Goal: Task Accomplishment & Management: Manage account settings

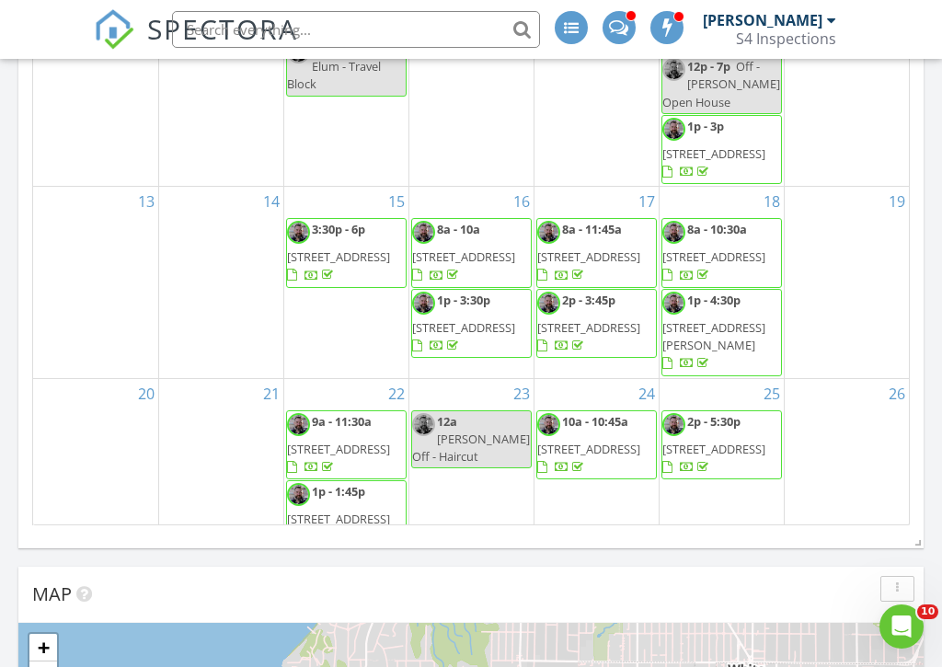
scroll to position [4068, 943]
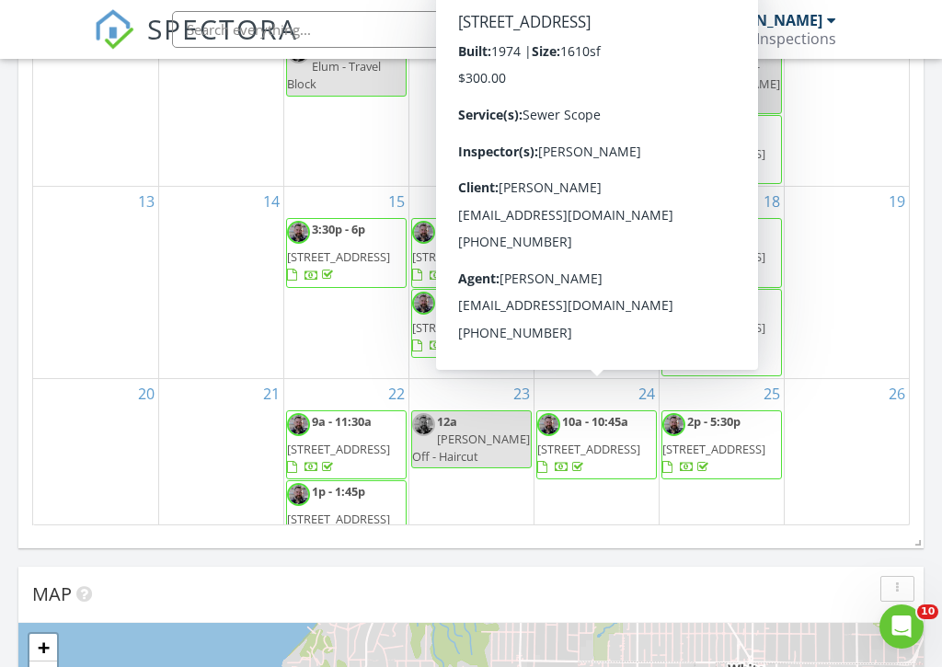
click at [30, 299] on div "July 2025 today list day week cal wk 4 wk month Sun Mon Tue Wed Thu Fri Sat 29 …" at bounding box center [470, 121] width 905 height 836
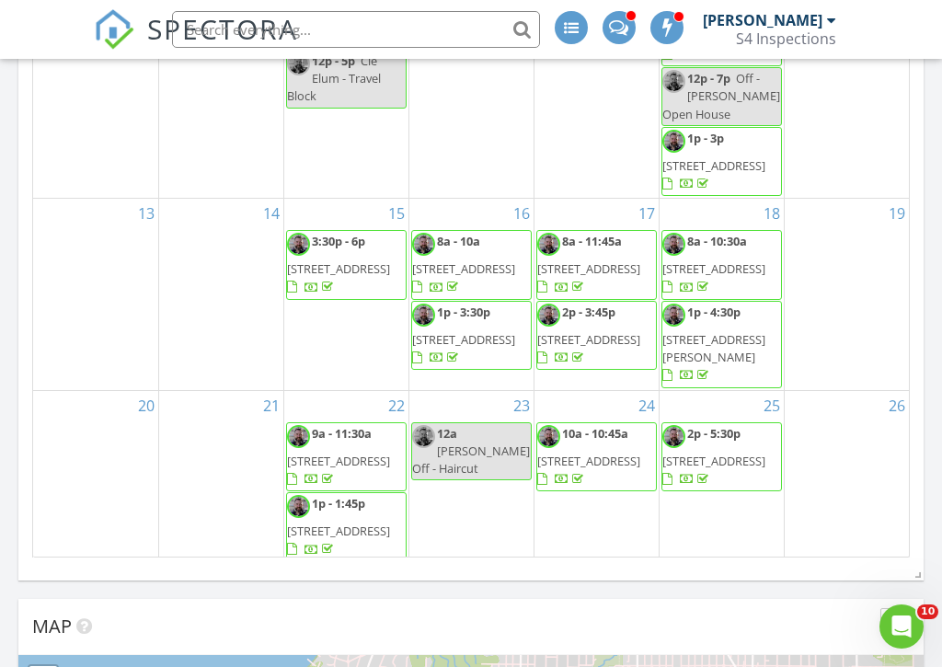
scroll to position [89, 0]
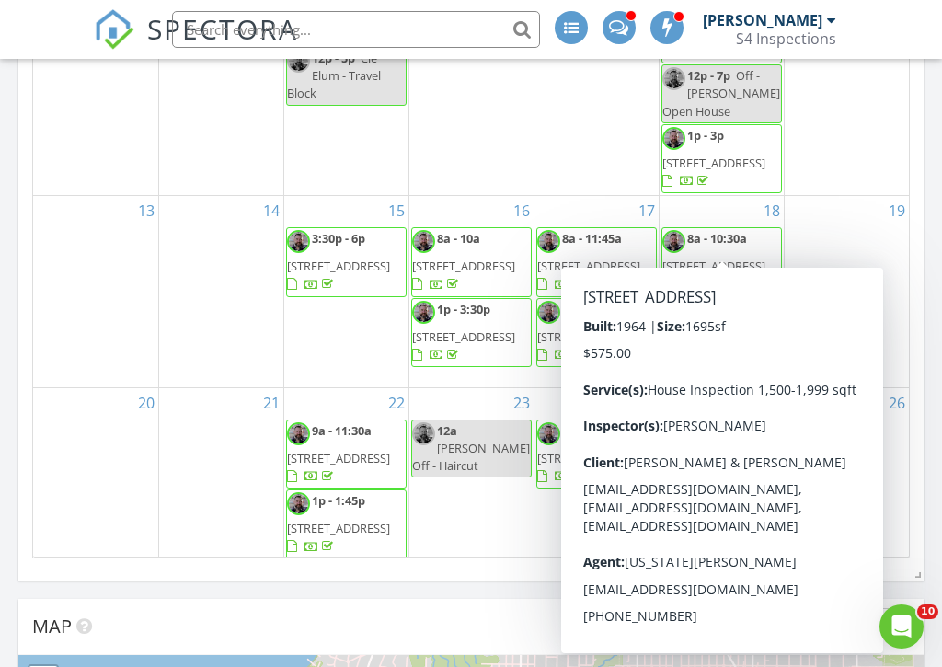
click at [916, 409] on div "July 2025 today list day week cal wk 4 wk month Sun Mon Tue Wed Thu Fri Sat 29 …" at bounding box center [470, 153] width 905 height 836
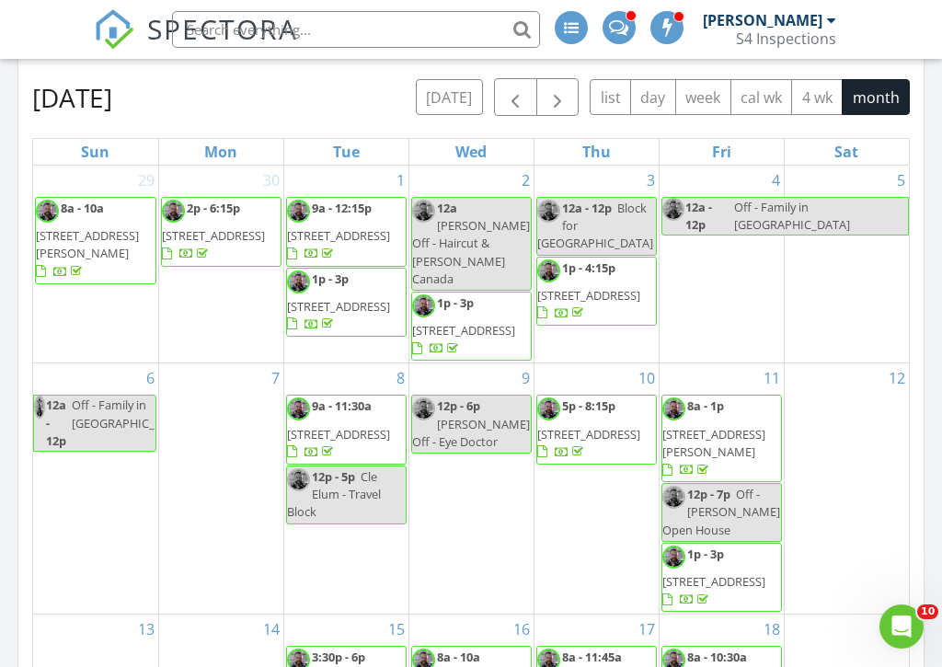
scroll to position [276, 0]
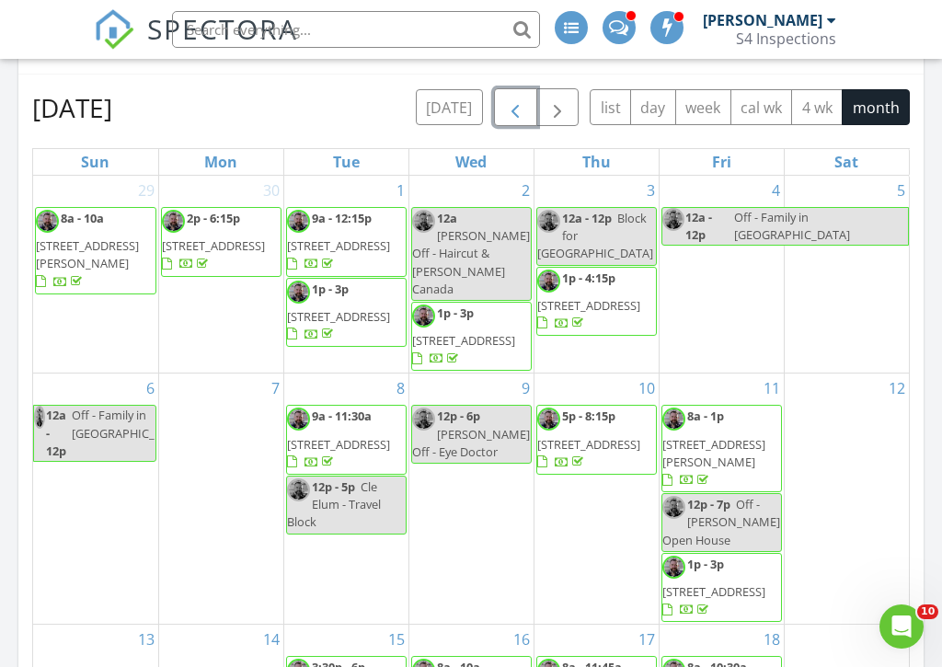
click at [513, 109] on span "button" at bounding box center [515, 109] width 22 height 22
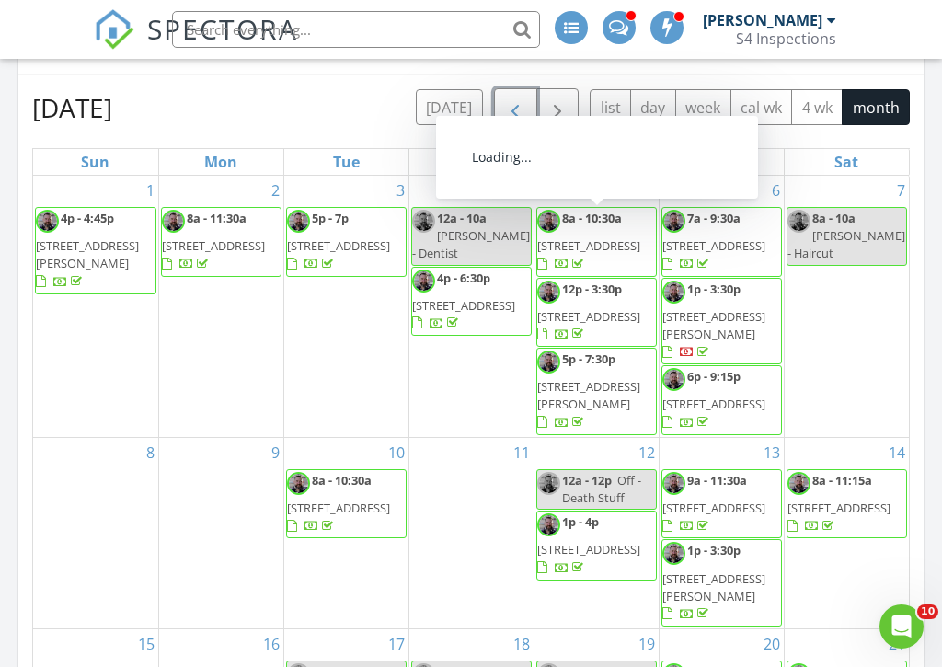
click at [512, 115] on span "button" at bounding box center [515, 109] width 22 height 22
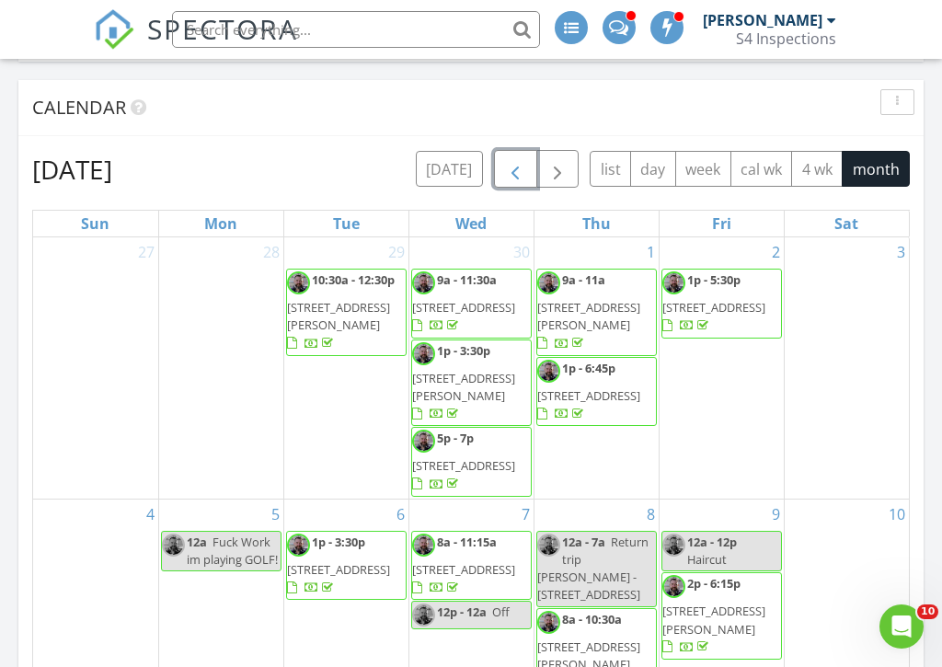
scroll to position [310, 0]
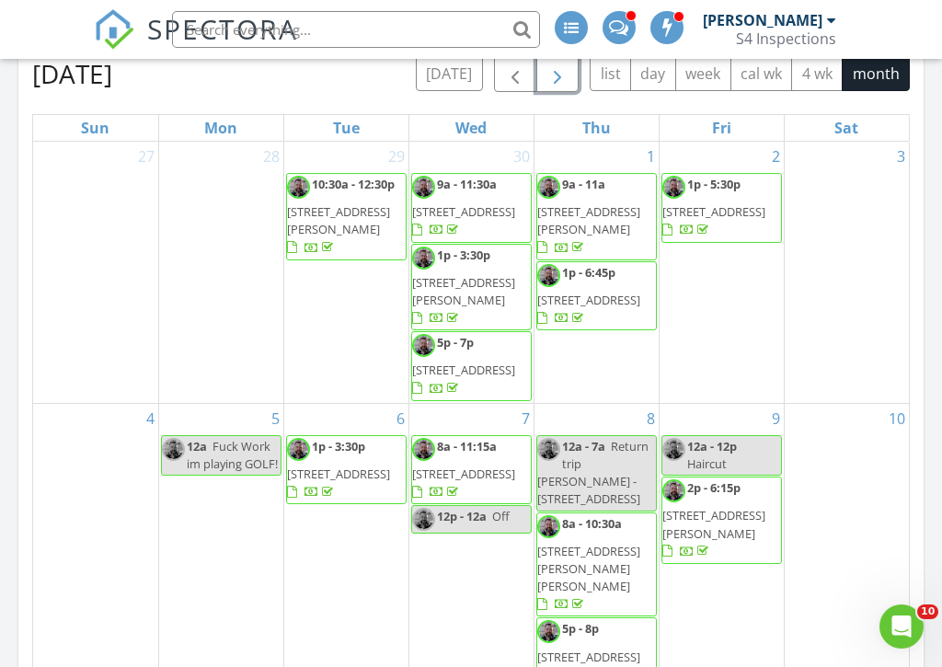
click at [553, 70] on span "button" at bounding box center [558, 74] width 22 height 22
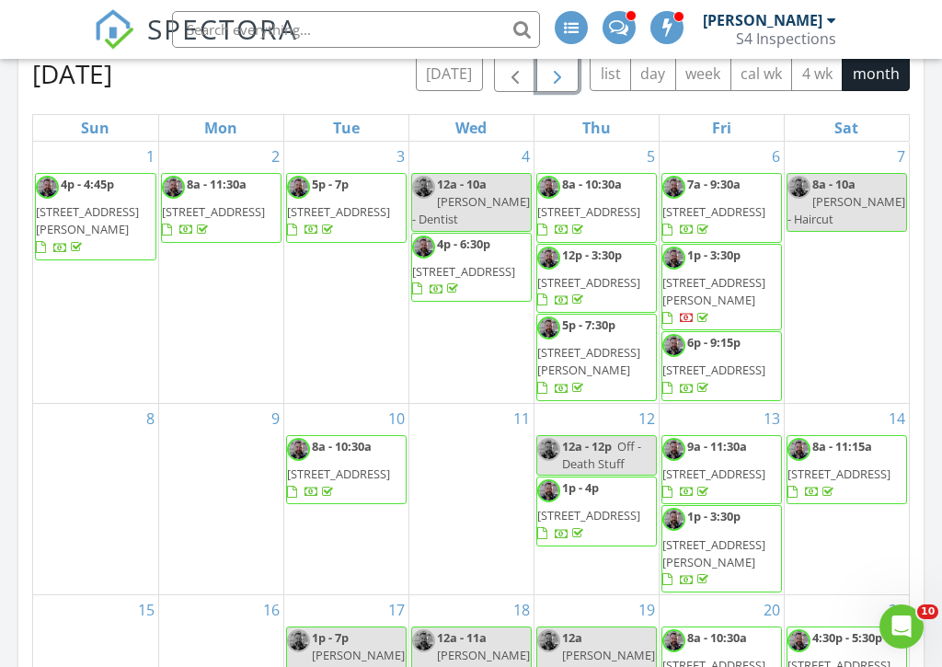
click at [553, 70] on span "button" at bounding box center [558, 74] width 22 height 22
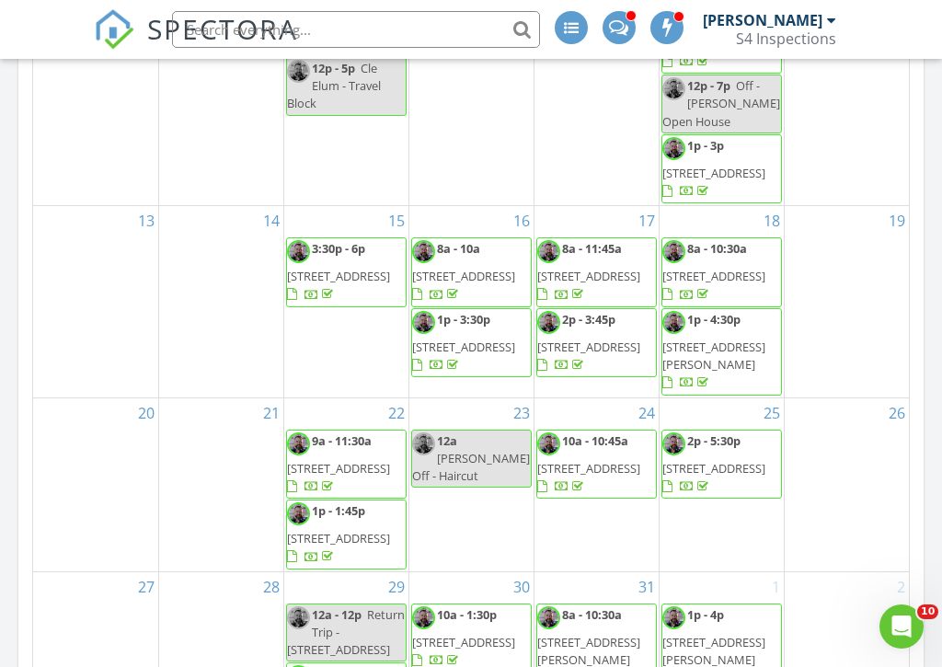
scroll to position [202, 0]
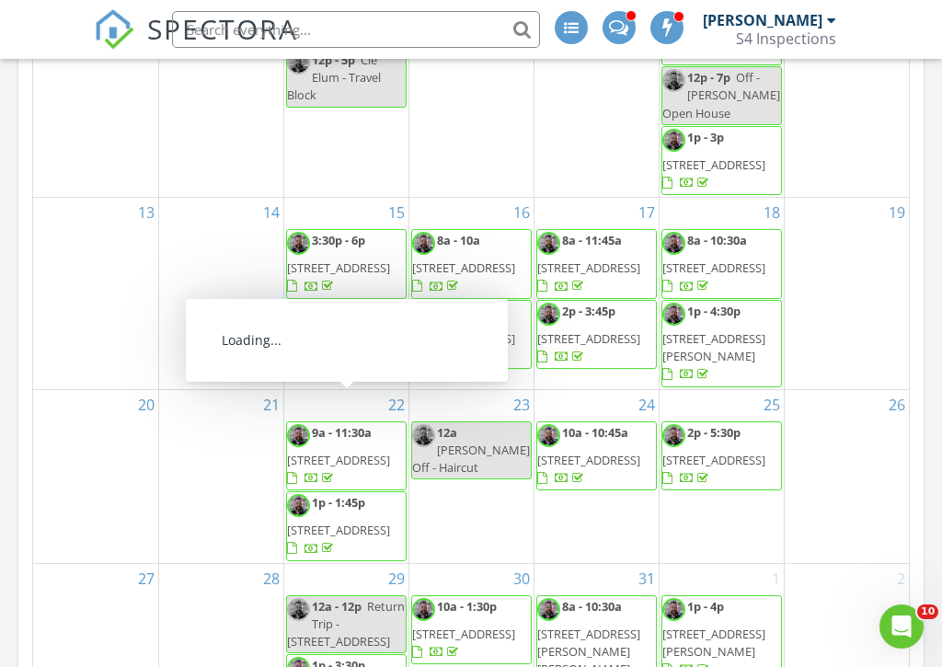
click at [361, 452] on span "8730 206th St SE 10, Snohomish 98296" at bounding box center [338, 460] width 103 height 17
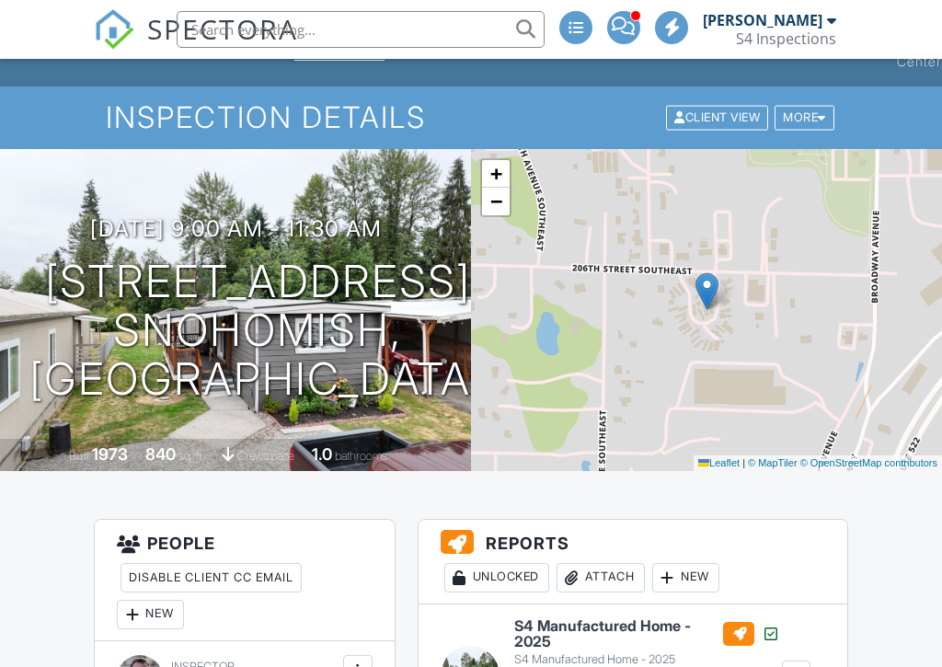
scroll to position [54, 0]
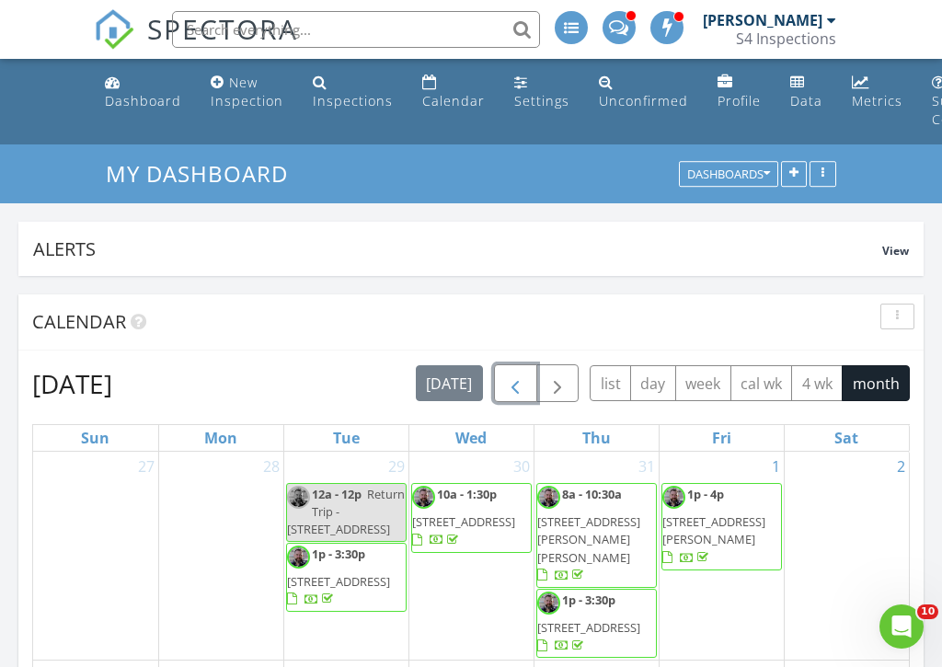
click at [516, 389] on span "button" at bounding box center [515, 385] width 22 height 22
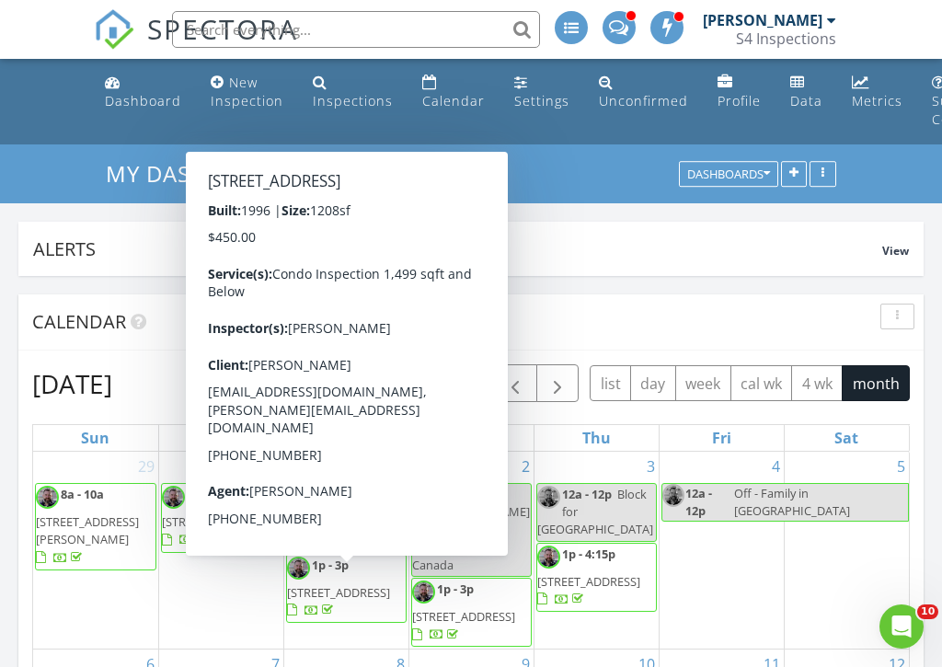
click at [571, 309] on div "Calendar" at bounding box center [457, 322] width 850 height 28
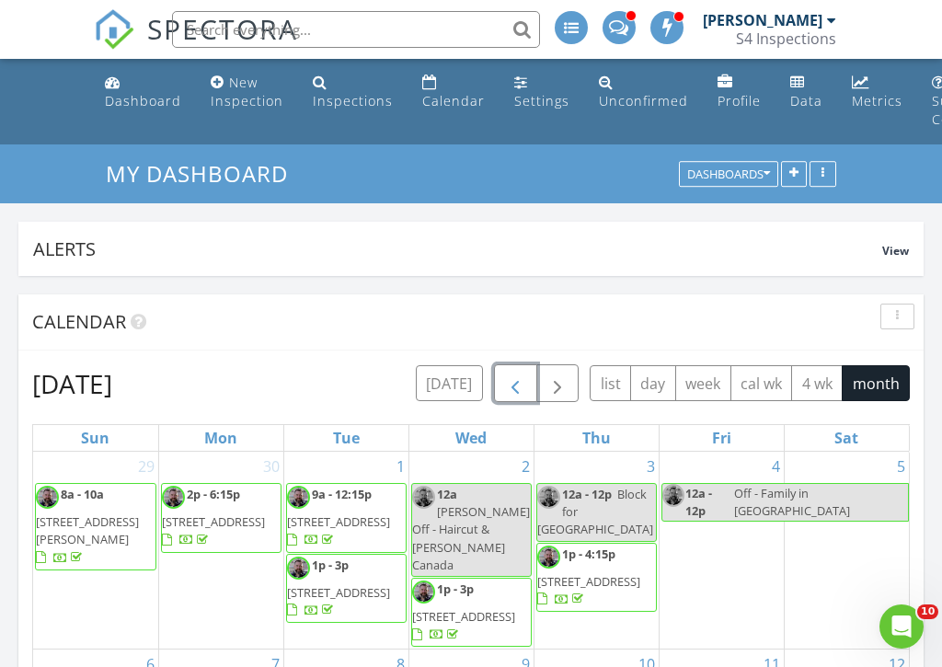
click at [510, 390] on span "button" at bounding box center [515, 385] width 22 height 22
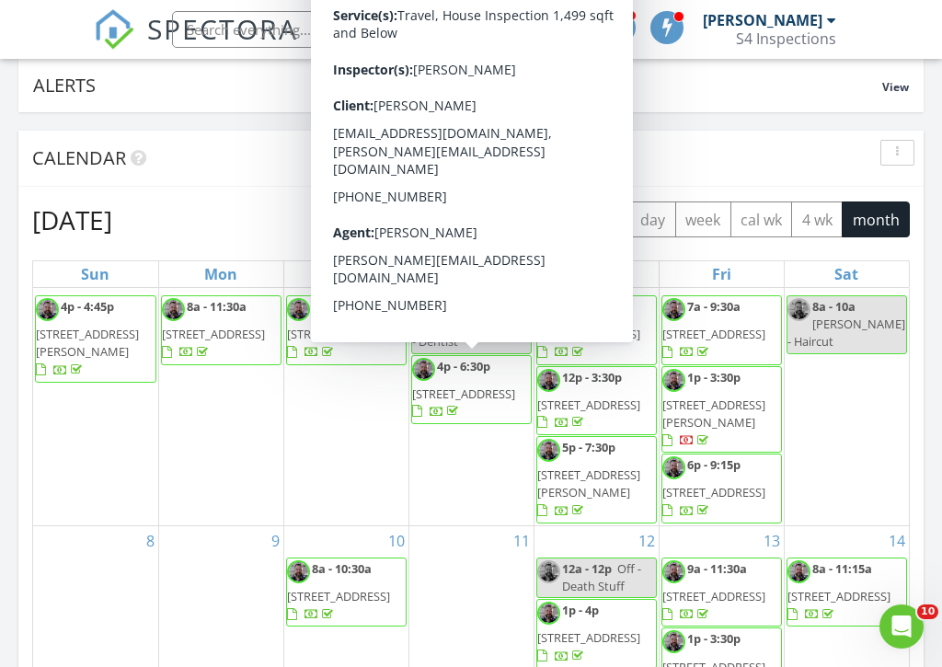
scroll to position [8, 0]
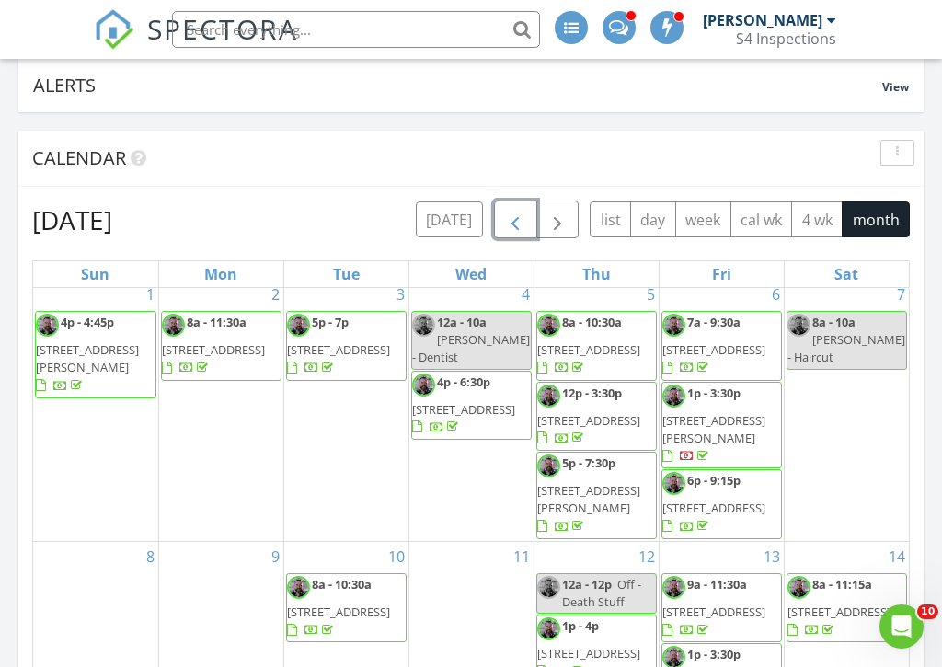
click at [584, 429] on span "4910 NE 86th St, Seattle 98115" at bounding box center [588, 420] width 103 height 17
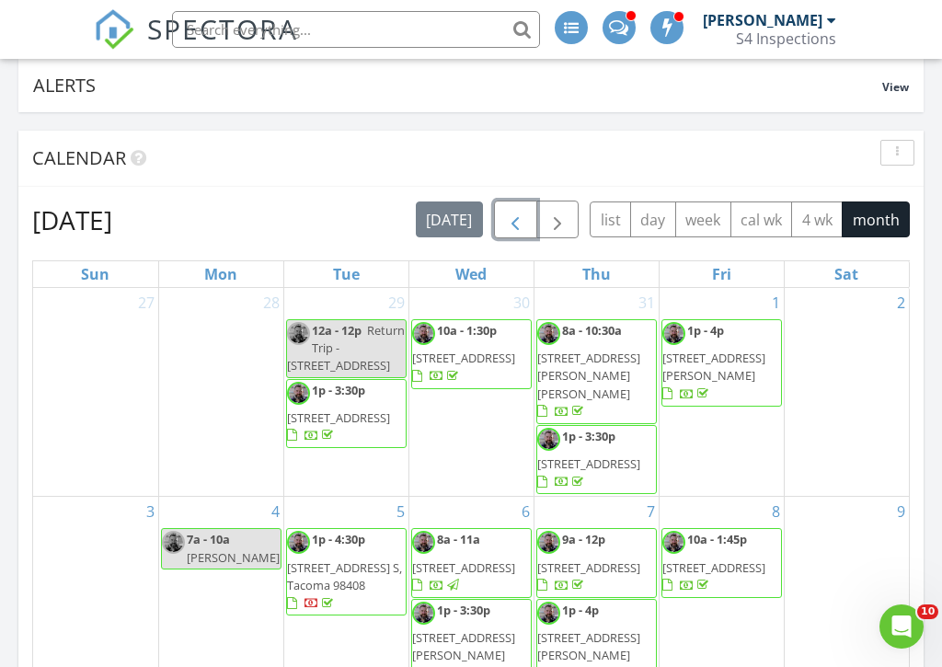
click at [512, 211] on span "button" at bounding box center [515, 221] width 22 height 22
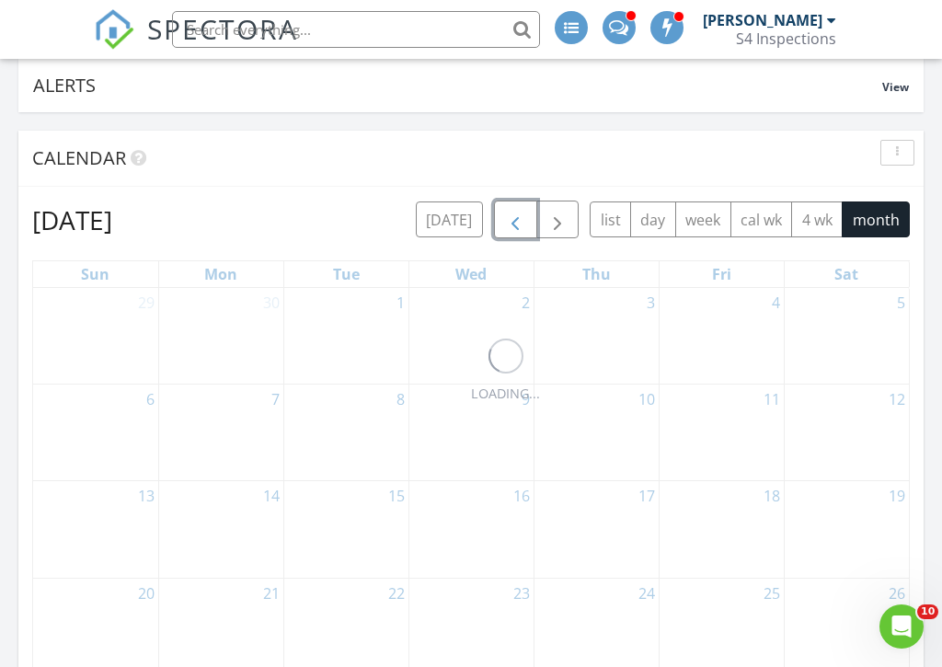
click at [512, 211] on span "button" at bounding box center [515, 221] width 22 height 22
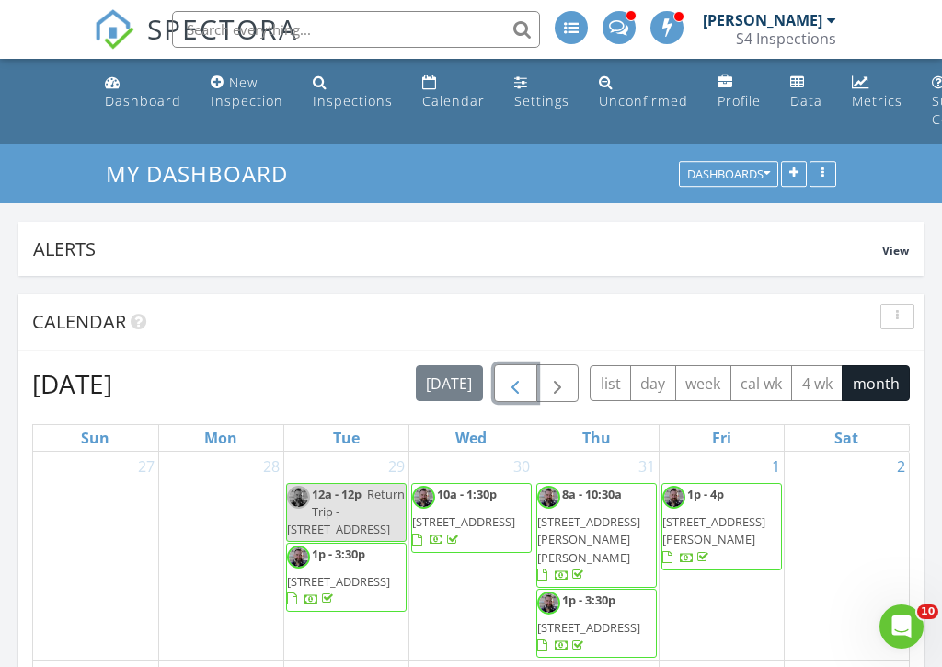
click at [521, 384] on span "button" at bounding box center [515, 385] width 22 height 22
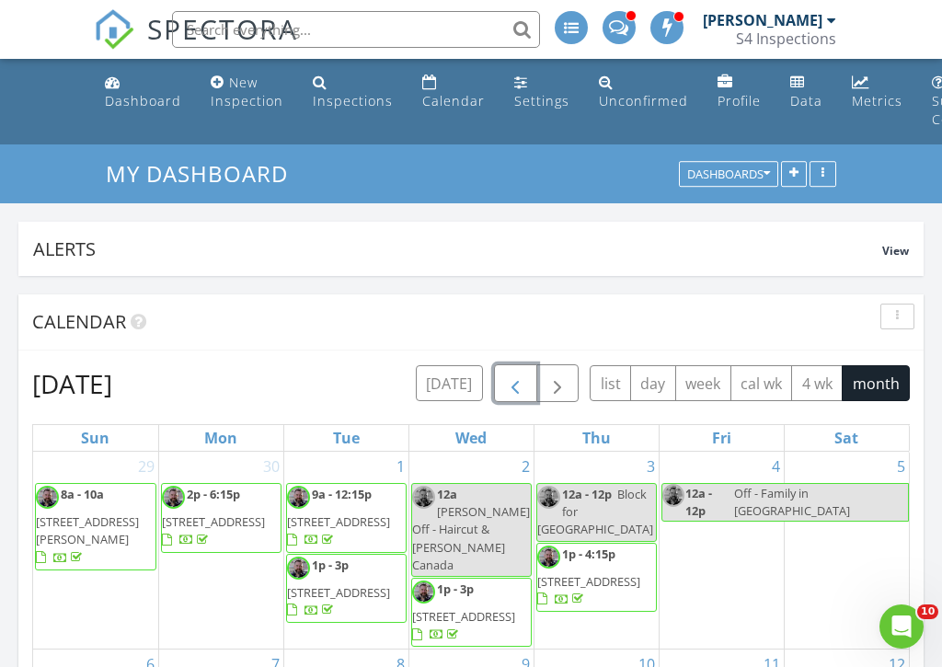
click at [518, 383] on span "button" at bounding box center [515, 385] width 22 height 22
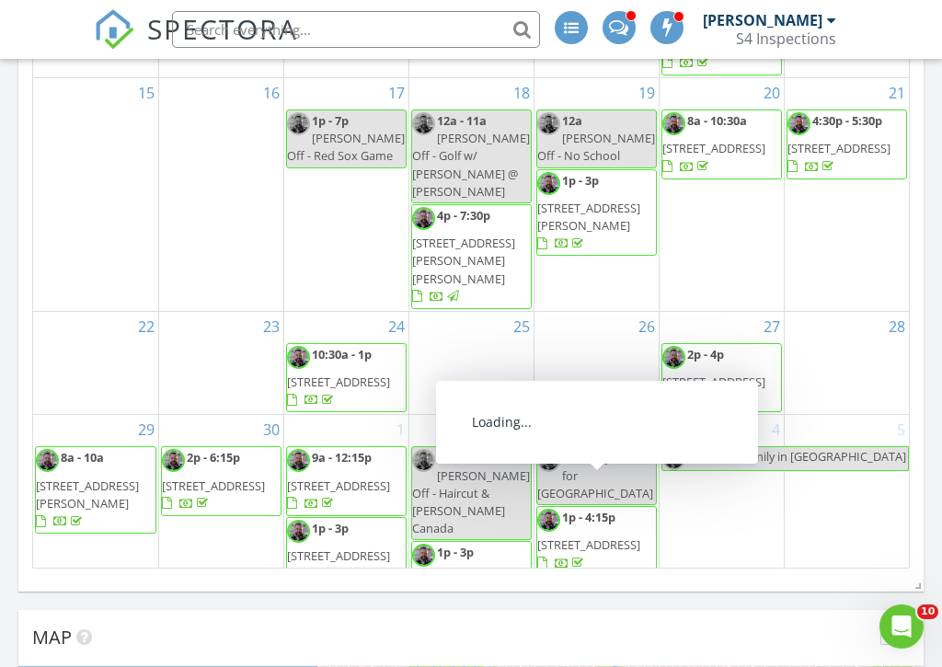
scroll to position [611, 0]
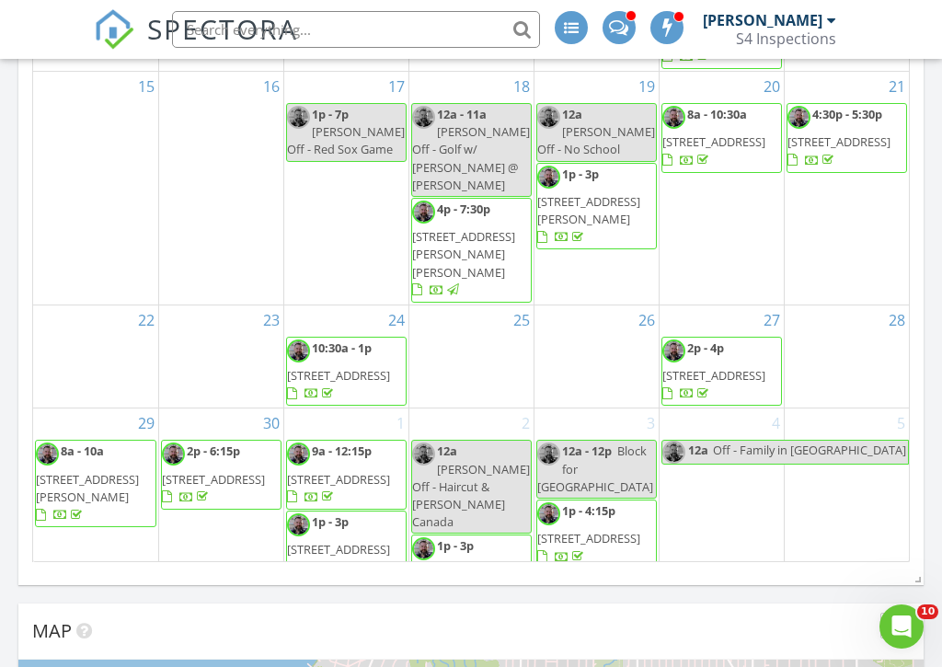
click at [761, 514] on div "4 12a Off - Family in Wenatchee" at bounding box center [722, 507] width 124 height 197
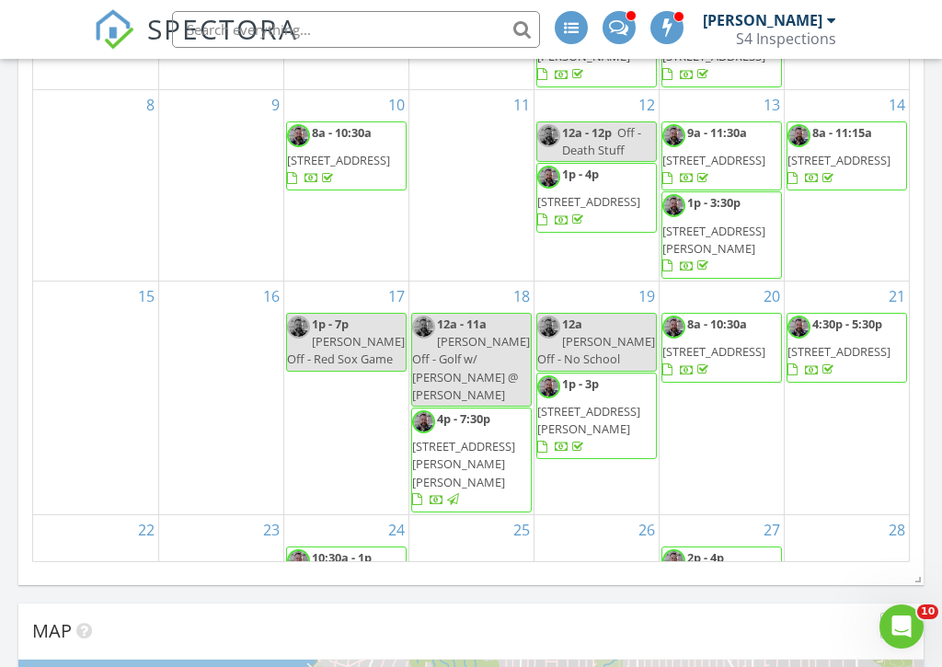
scroll to position [14, 0]
click at [846, 359] on span "[STREET_ADDRESS]" at bounding box center [839, 350] width 103 height 17
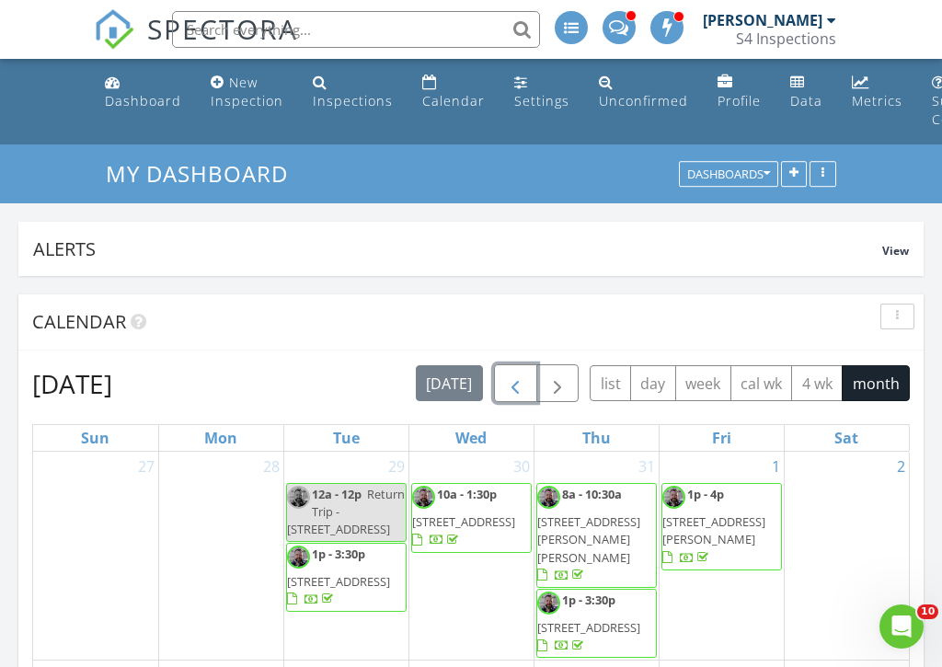
click at [519, 386] on span "button" at bounding box center [515, 385] width 22 height 22
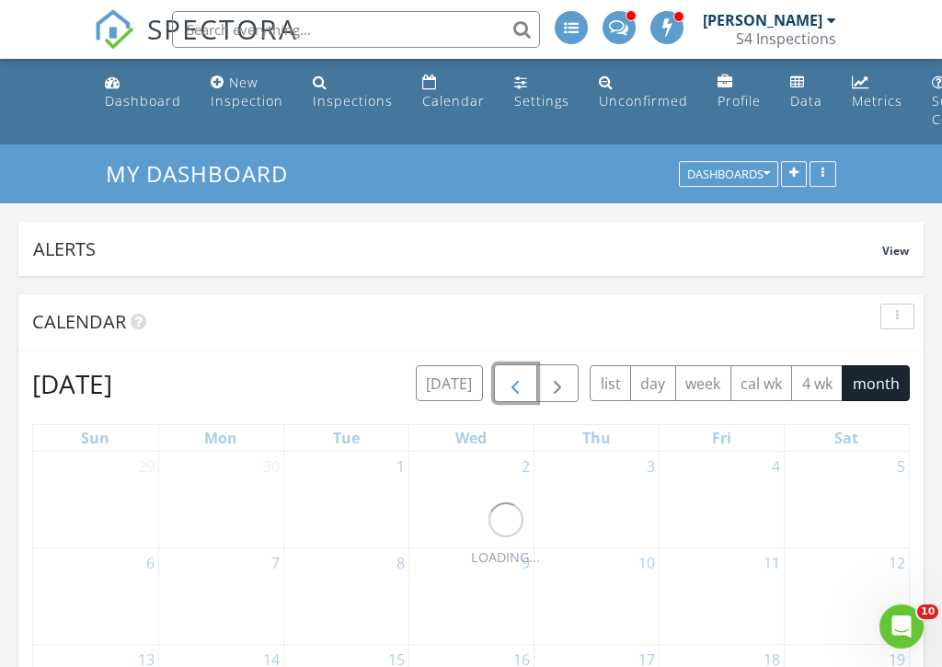
click at [519, 386] on span "button" at bounding box center [515, 385] width 22 height 22
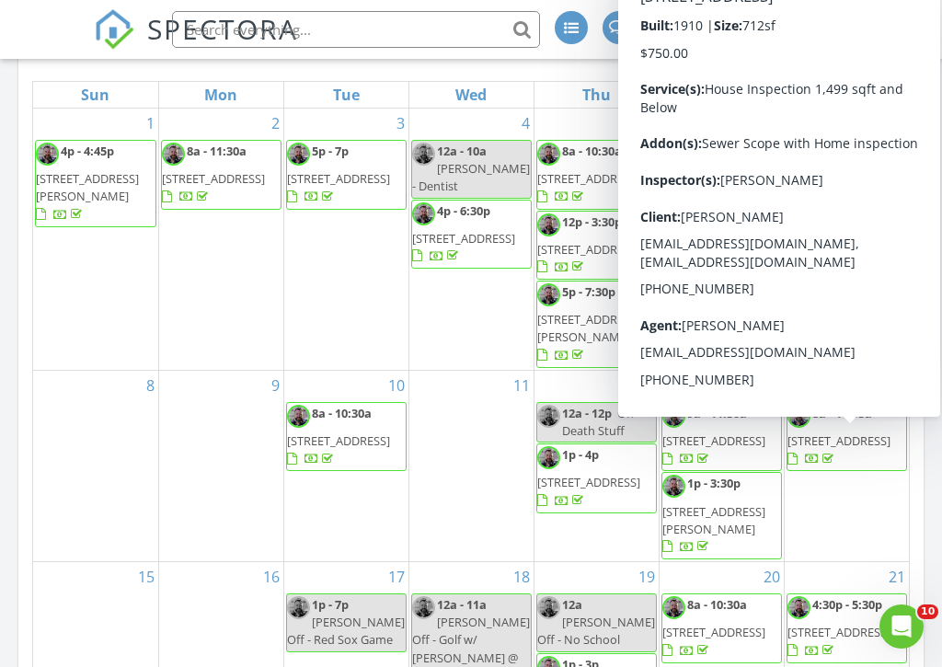
scroll to position [341, 0]
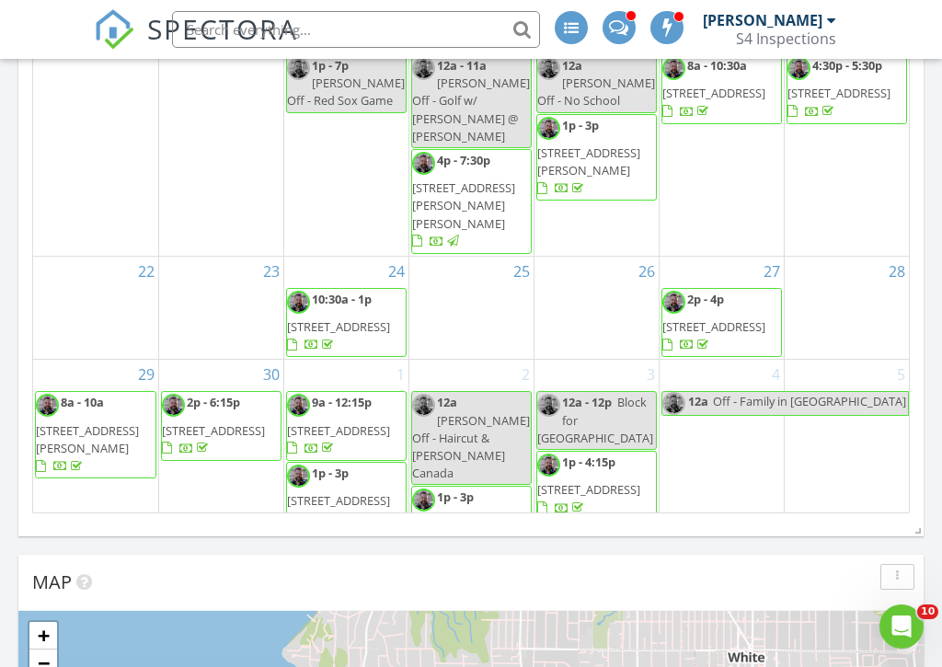
scroll to position [661, 0]
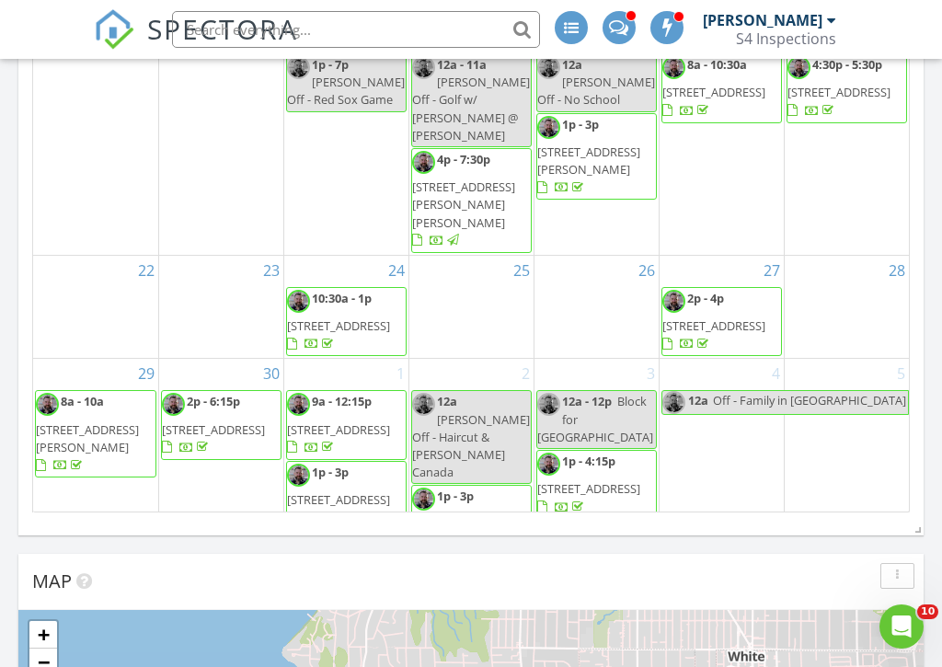
click at [723, 317] on span "10459 Des Moines Memorial Dr S N301, Seattle 98168" at bounding box center [713, 325] width 103 height 17
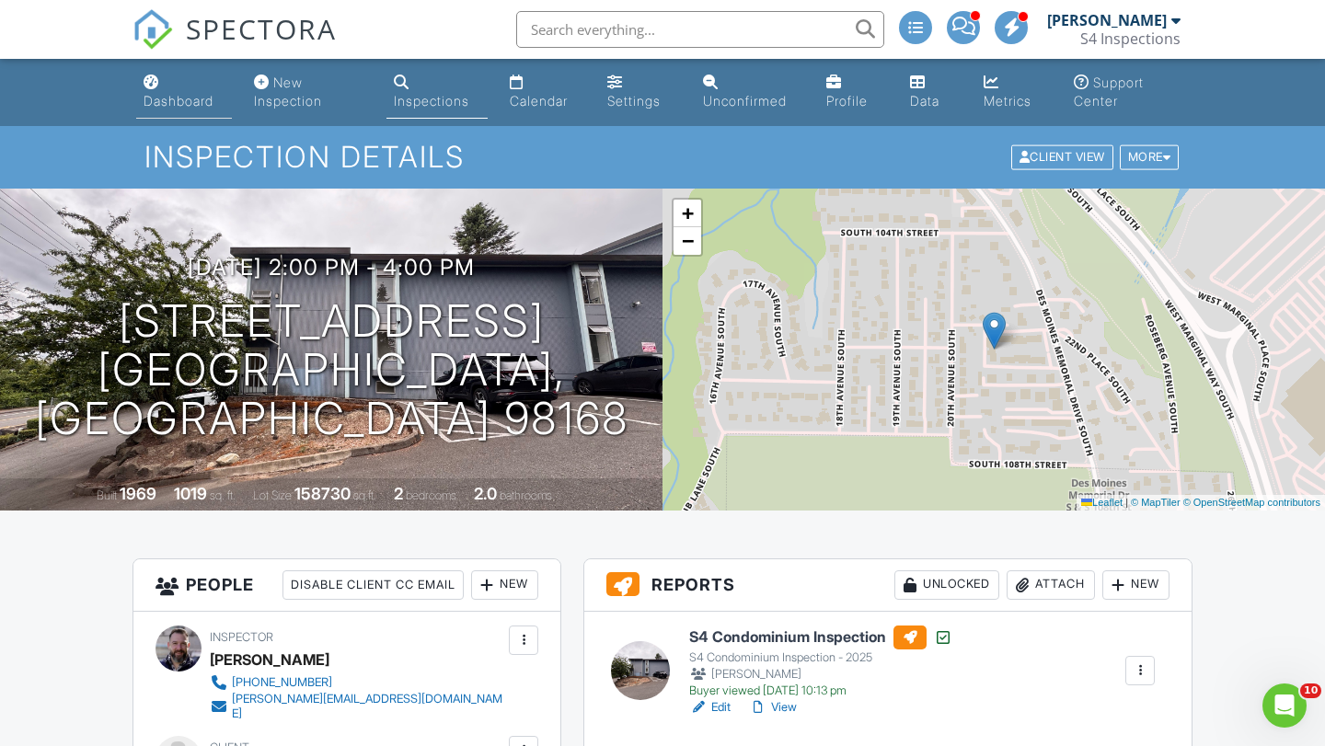
click at [164, 98] on div "Dashboard" at bounding box center [179, 101] width 70 height 16
